Goal: Task Accomplishment & Management: Use online tool/utility

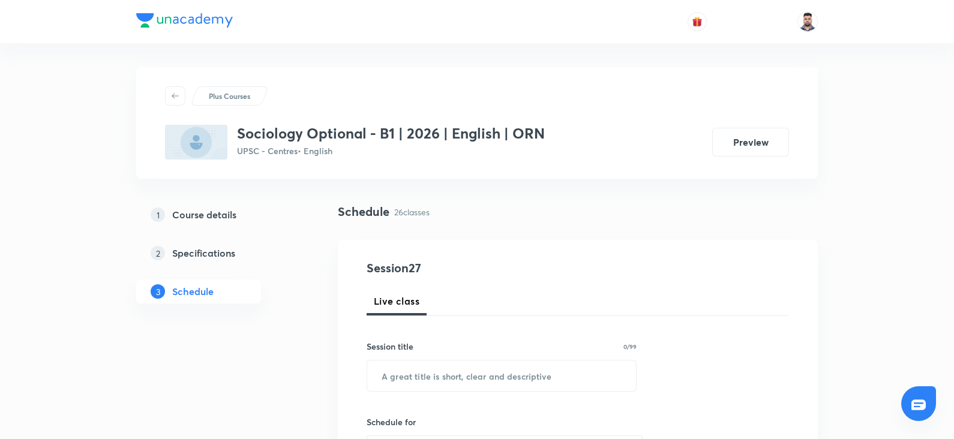
click at [647, 235] on div "Schedule 26 classes" at bounding box center [578, 221] width 480 height 37
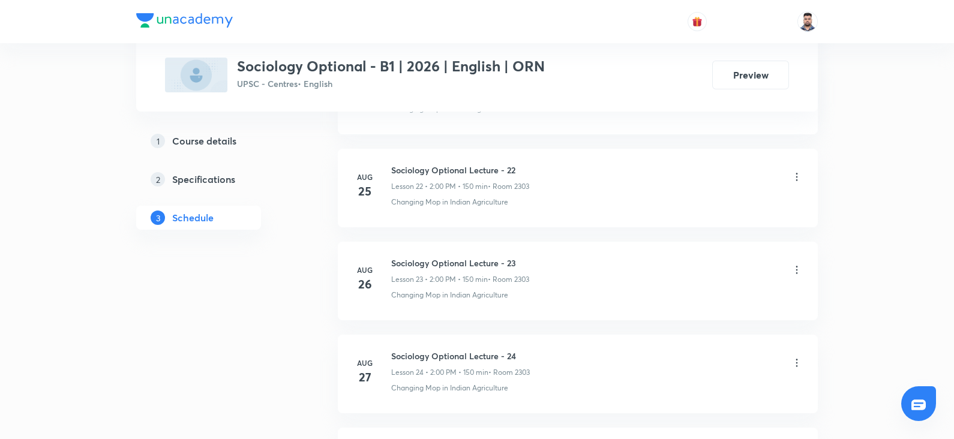
scroll to position [3011, 0]
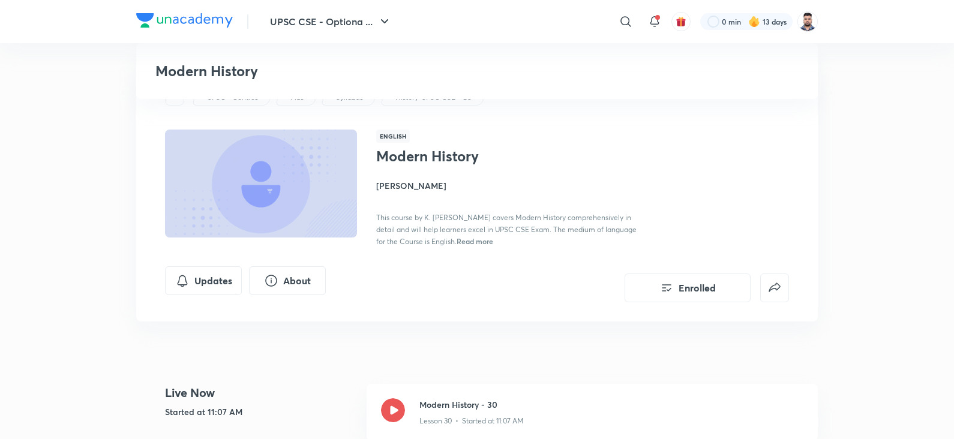
scroll to position [2682, 0]
